Goal: Task Accomplishment & Management: Manage account settings

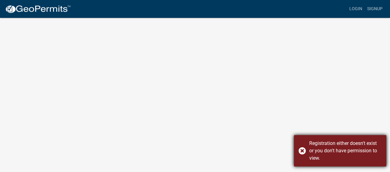
click at [302, 151] on div "Registration either doesn't exist or you don't have permission to view." at bounding box center [339, 150] width 92 height 31
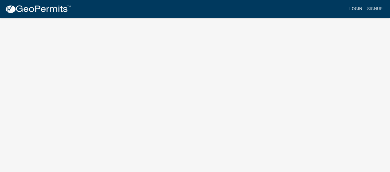
click at [357, 8] on link "Login" at bounding box center [355, 9] width 18 height 12
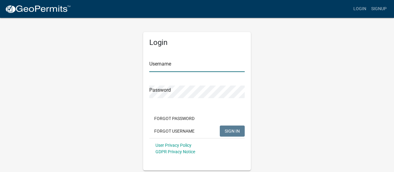
type input "Nreese"
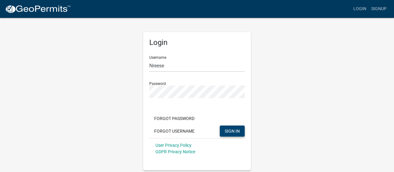
click at [230, 131] on span "SIGN IN" at bounding box center [232, 130] width 15 height 5
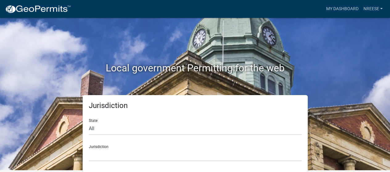
scroll to position [2, 0]
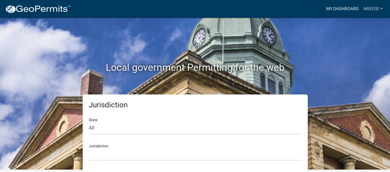
click at [330, 10] on link "My Dashboard" at bounding box center [341, 9] width 37 height 12
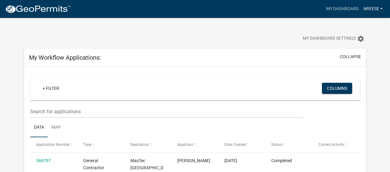
click at [377, 8] on link "Nreese" at bounding box center [372, 9] width 24 height 12
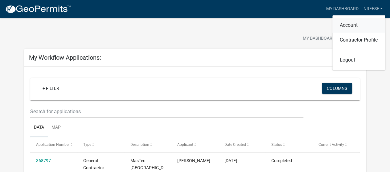
click at [351, 26] on link "Account" at bounding box center [358, 25] width 53 height 15
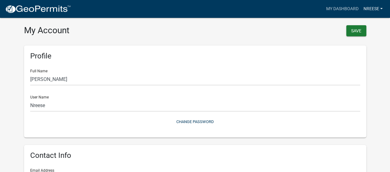
click at [376, 9] on link "Nreese" at bounding box center [372, 9] width 24 height 12
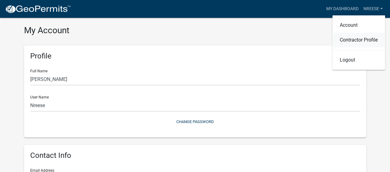
click at [354, 40] on link "Contractor Profile" at bounding box center [358, 40] width 53 height 15
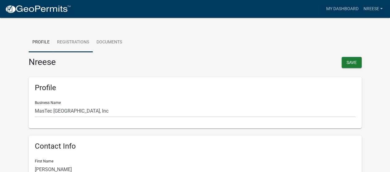
click at [73, 41] on link "Registrations" at bounding box center [72, 43] width 39 height 20
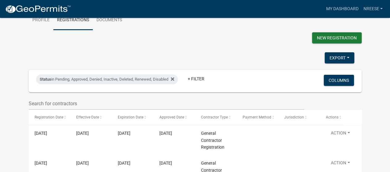
scroll to position [53, 0]
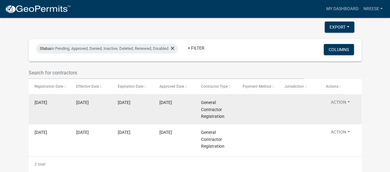
click at [340, 108] on button "Action" at bounding box center [340, 103] width 29 height 9
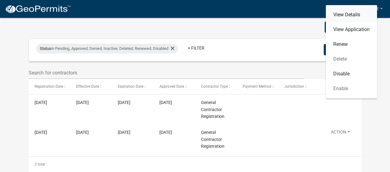
click at [343, 14] on link "View Details" at bounding box center [351, 14] width 51 height 15
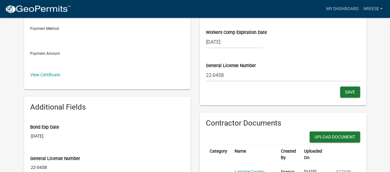
scroll to position [192, 0]
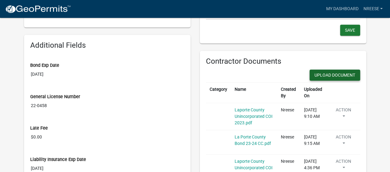
click at [335, 76] on button "Upload Document" at bounding box center [334, 75] width 51 height 11
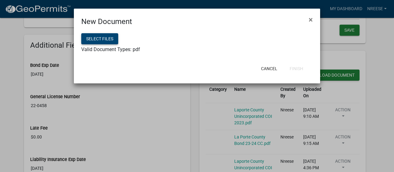
click at [108, 36] on button "Select files" at bounding box center [99, 38] width 37 height 11
click at [100, 43] on button "Select files" at bounding box center [99, 38] width 37 height 11
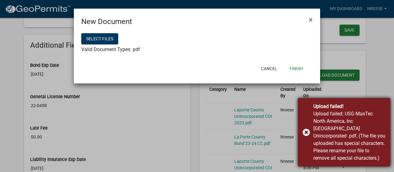
click at [307, 134] on div "Upload failed! Upload failed: USG MasTec North America, Inc Laporte County Unin…" at bounding box center [344, 132] width 92 height 68
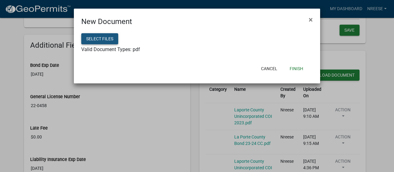
click at [94, 40] on button "Select files" at bounding box center [99, 38] width 37 height 11
click at [296, 68] on button "Finish" at bounding box center [296, 68] width 23 height 11
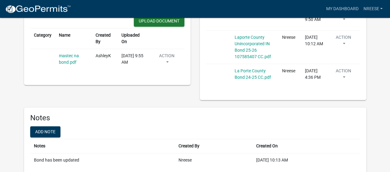
scroll to position [423, 0]
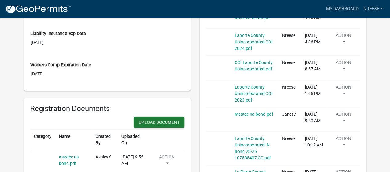
scroll to position [308, 0]
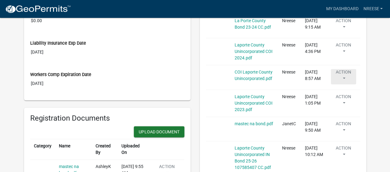
click at [345, 79] on button "Action" at bounding box center [342, 76] width 25 height 15
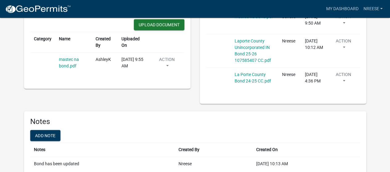
scroll to position [423, 0]
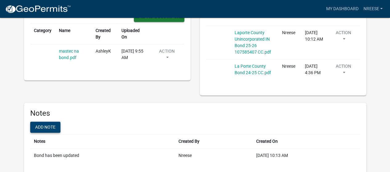
click at [48, 130] on button "Add note" at bounding box center [45, 127] width 30 height 11
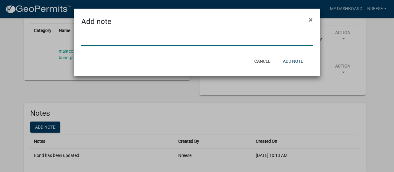
click at [99, 39] on input "text" at bounding box center [197, 39] width 232 height 13
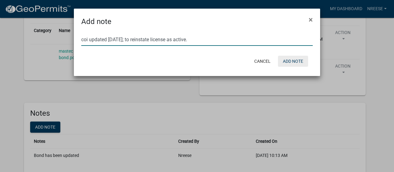
type input "coi updated [DATE]; to reinstate license as active."
click at [293, 62] on button "Add note" at bounding box center [293, 61] width 30 height 11
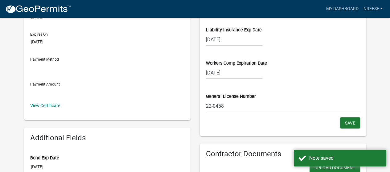
scroll to position [0, 0]
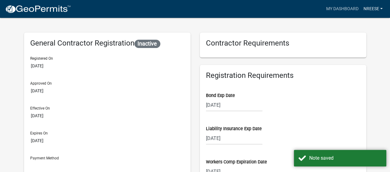
click at [381, 10] on link "Nreese" at bounding box center [372, 9] width 24 height 12
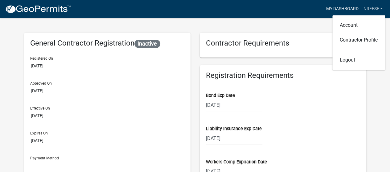
click at [349, 9] on link "My Dashboard" at bounding box center [341, 9] width 37 height 12
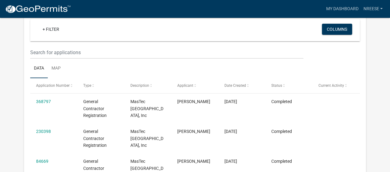
scroll to position [62, 0]
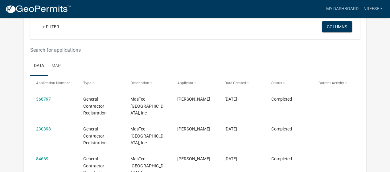
click at [42, 98] on link "368797" at bounding box center [43, 99] width 15 height 5
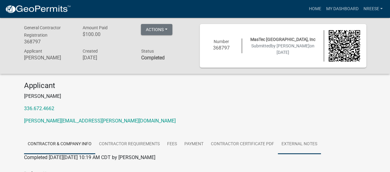
click at [292, 143] on link "External Notes" at bounding box center [298, 145] width 43 height 20
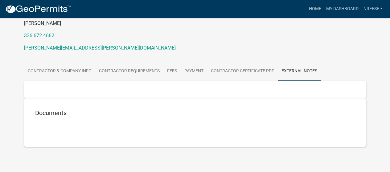
scroll to position [73, 0]
click at [142, 71] on link "Contractor Requirements" at bounding box center [129, 71] width 68 height 20
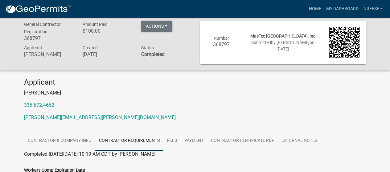
scroll to position [0, 0]
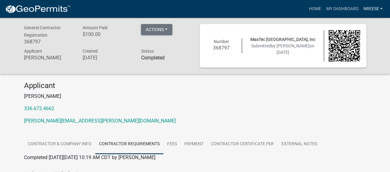
click at [374, 8] on link "Nreese" at bounding box center [372, 9] width 24 height 12
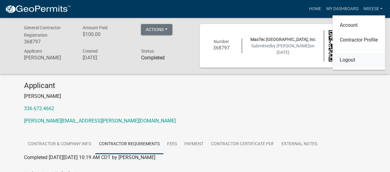
click at [347, 60] on link "Logout" at bounding box center [358, 60] width 53 height 15
